Goal: Task Accomplishment & Management: Use online tool/utility

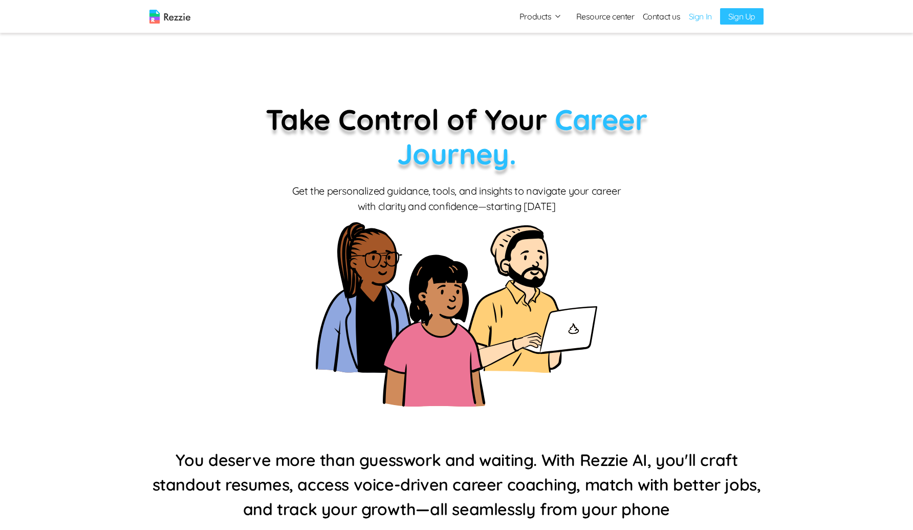
click at [697, 14] on link "Sign In" at bounding box center [700, 16] width 23 height 12
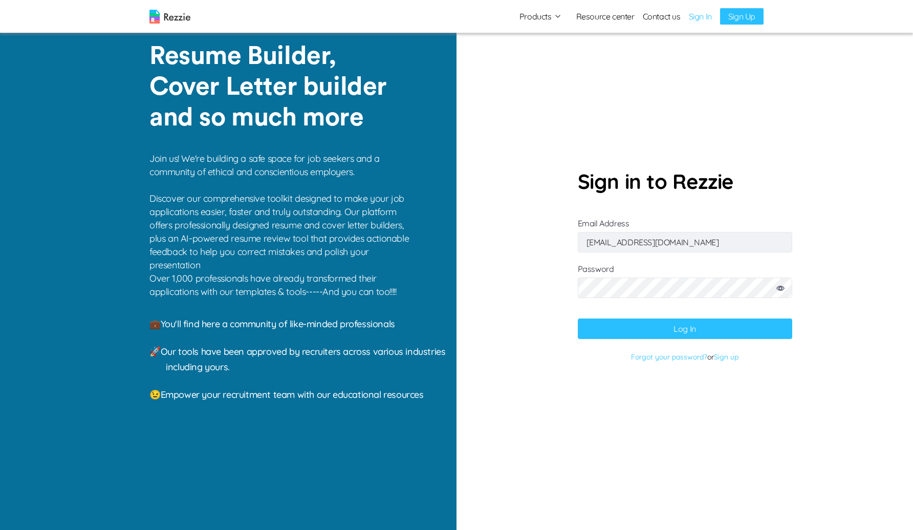
click at [673, 244] on input "[EMAIL_ADDRESS][DOMAIN_NAME]" at bounding box center [685, 242] width 214 height 20
paste input "gaku@mailinator"
type input "[EMAIL_ADDRESS][DOMAIN_NAME]"
click at [588, 326] on button "Log In" at bounding box center [685, 328] width 214 height 20
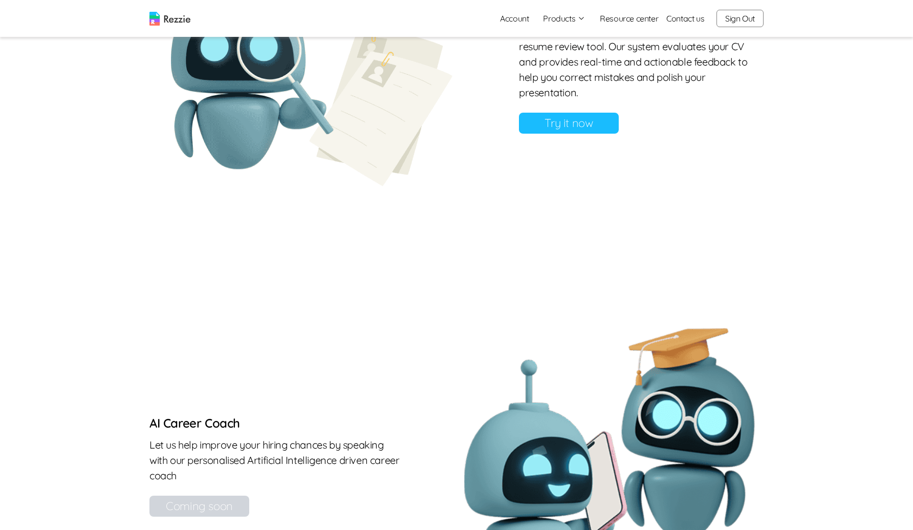
click at [579, 115] on link "Try it now" at bounding box center [569, 123] width 100 height 21
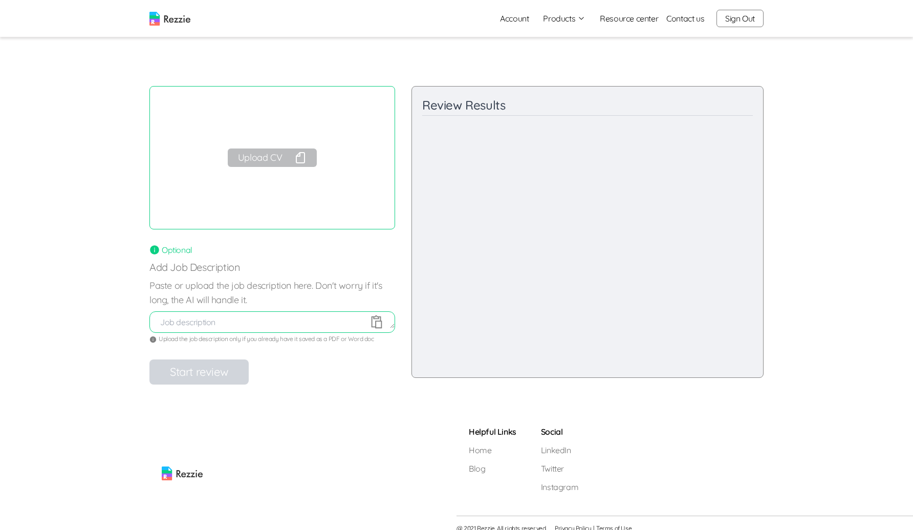
click at [284, 162] on button "Upload CV" at bounding box center [272, 157] width 89 height 18
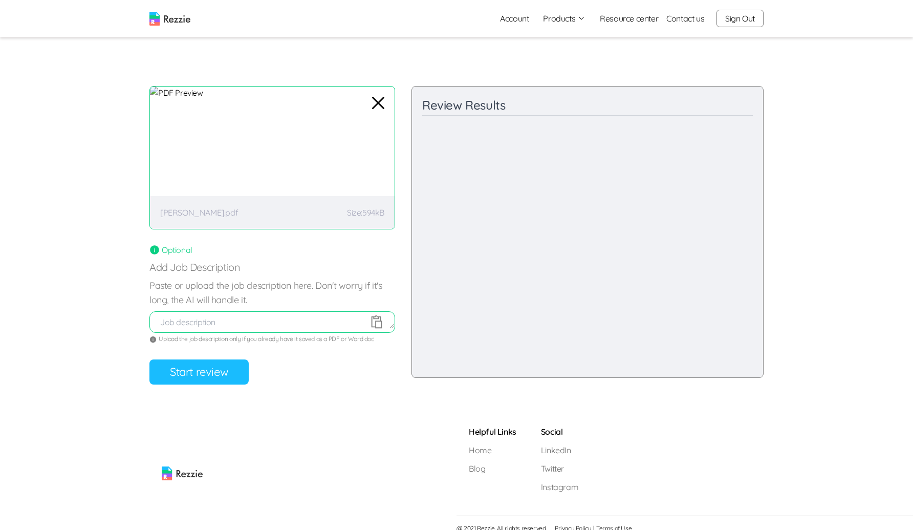
click at [200, 373] on button "Start review" at bounding box center [198, 371] width 99 height 25
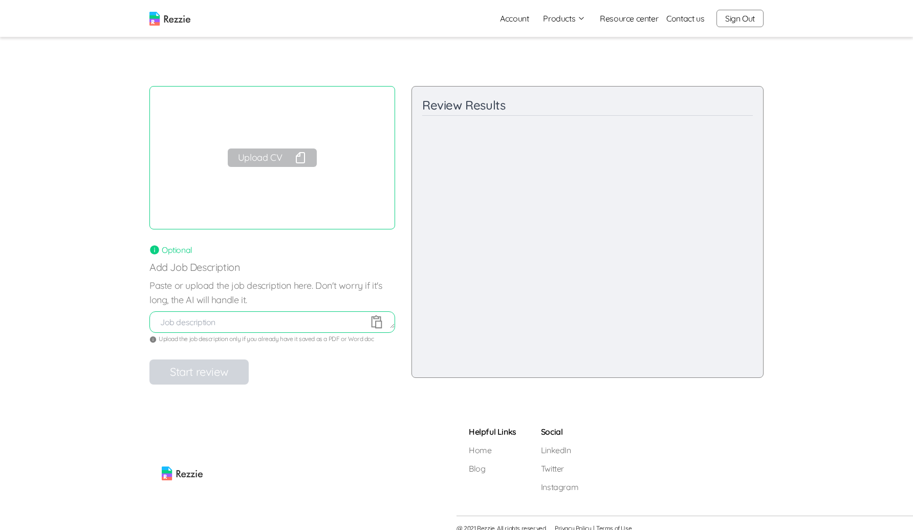
click at [266, 157] on button "Upload CV" at bounding box center [272, 157] width 89 height 18
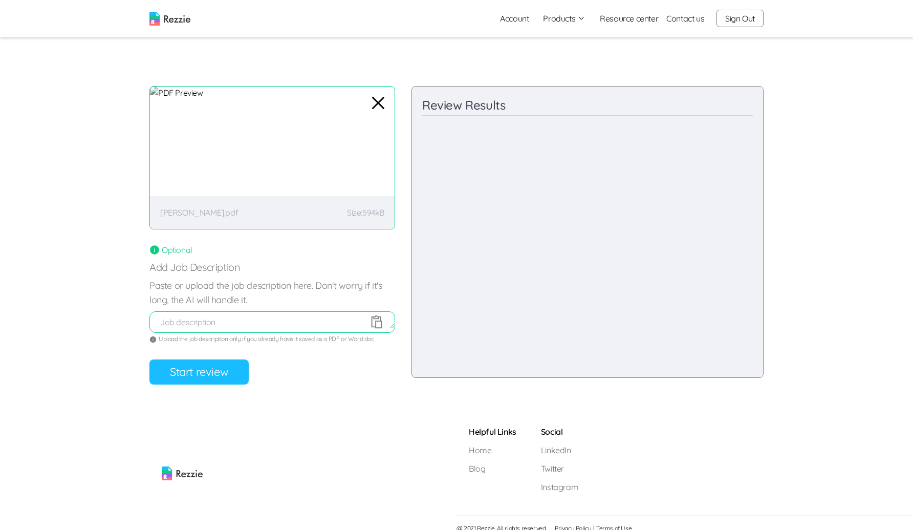
click at [195, 371] on button "Start review" at bounding box center [198, 371] width 99 height 25
